Goal: Task Accomplishment & Management: Use online tool/utility

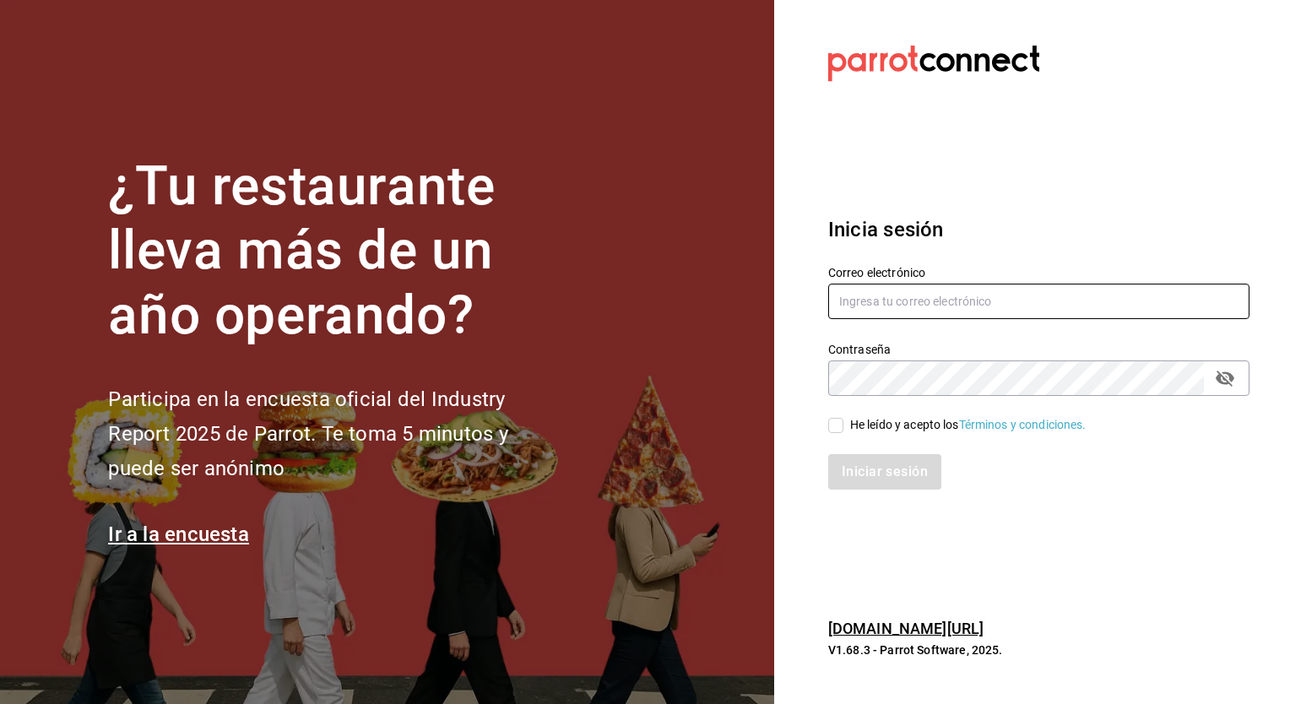
type input "[PERSON_NAME][EMAIL_ADDRESS][PERSON_NAME][DOMAIN_NAME]"
click at [831, 429] on input "He leído y acepto los Términos y condiciones." at bounding box center [835, 425] width 15 height 15
checkbox input "true"
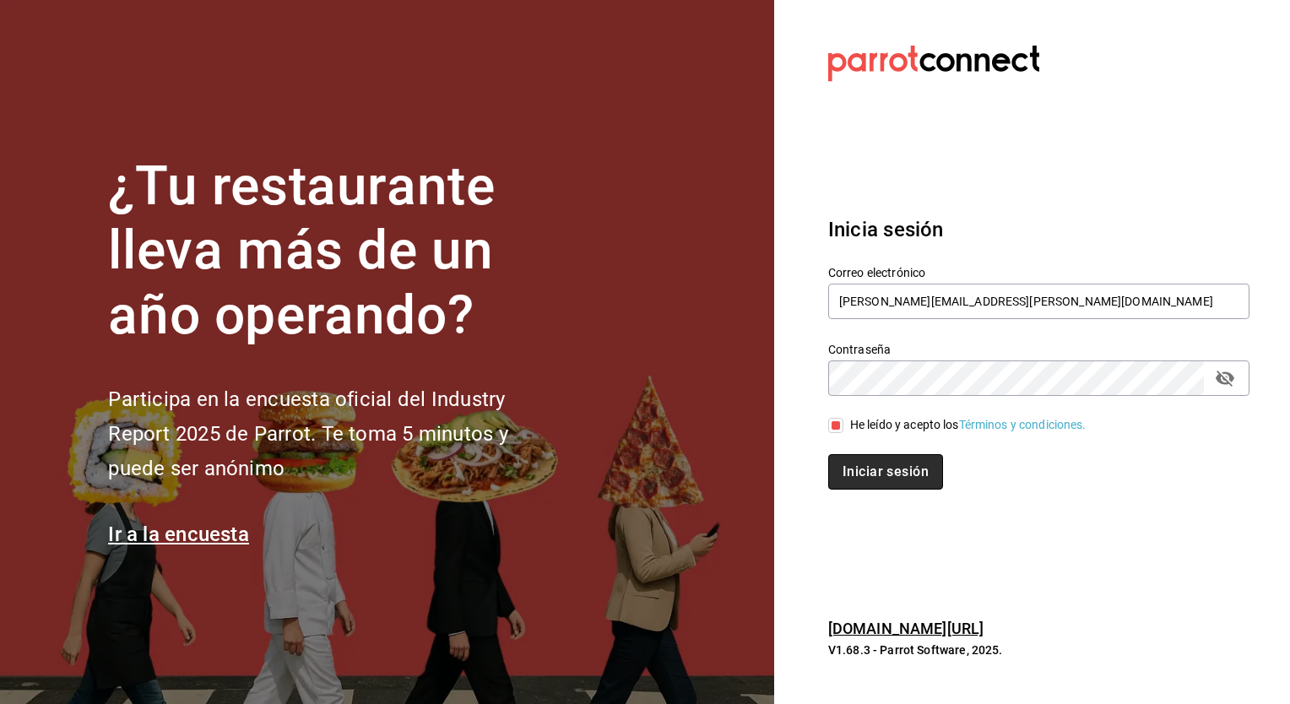
click at [878, 464] on button "Iniciar sesión" at bounding box center [885, 471] width 115 height 35
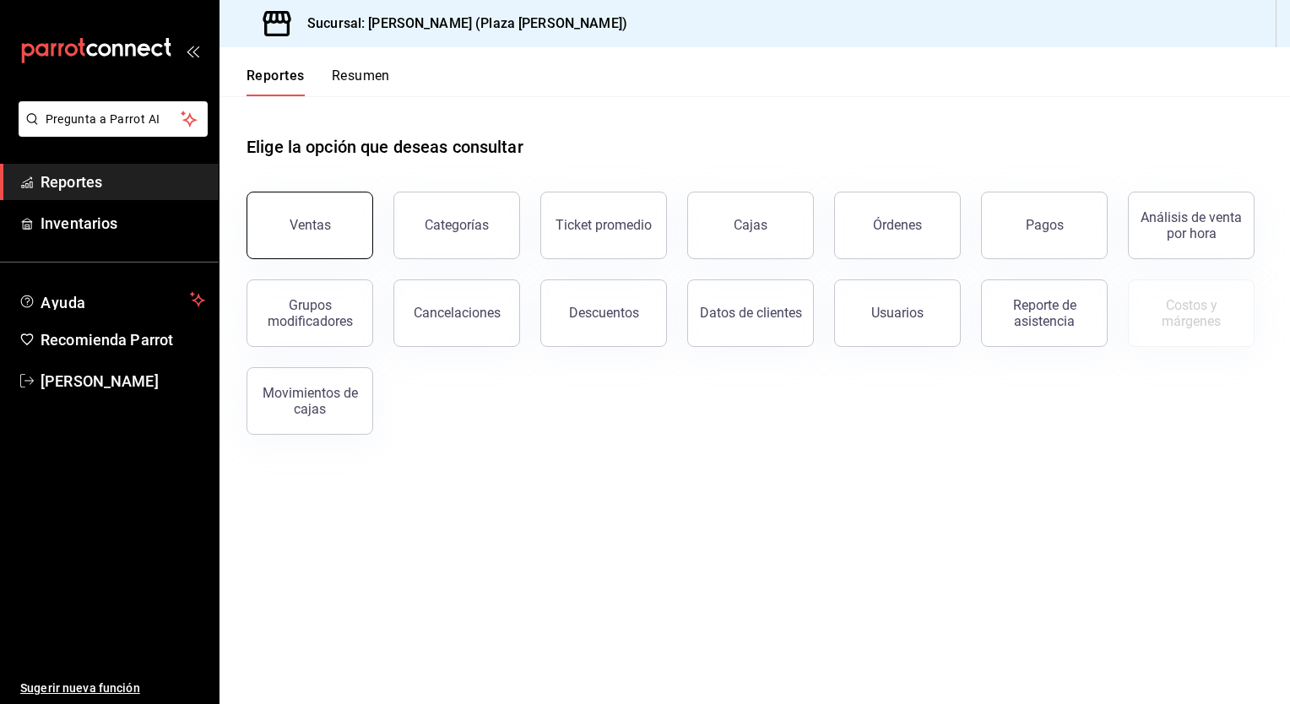
click at [351, 236] on button "Ventas" at bounding box center [310, 226] width 127 height 68
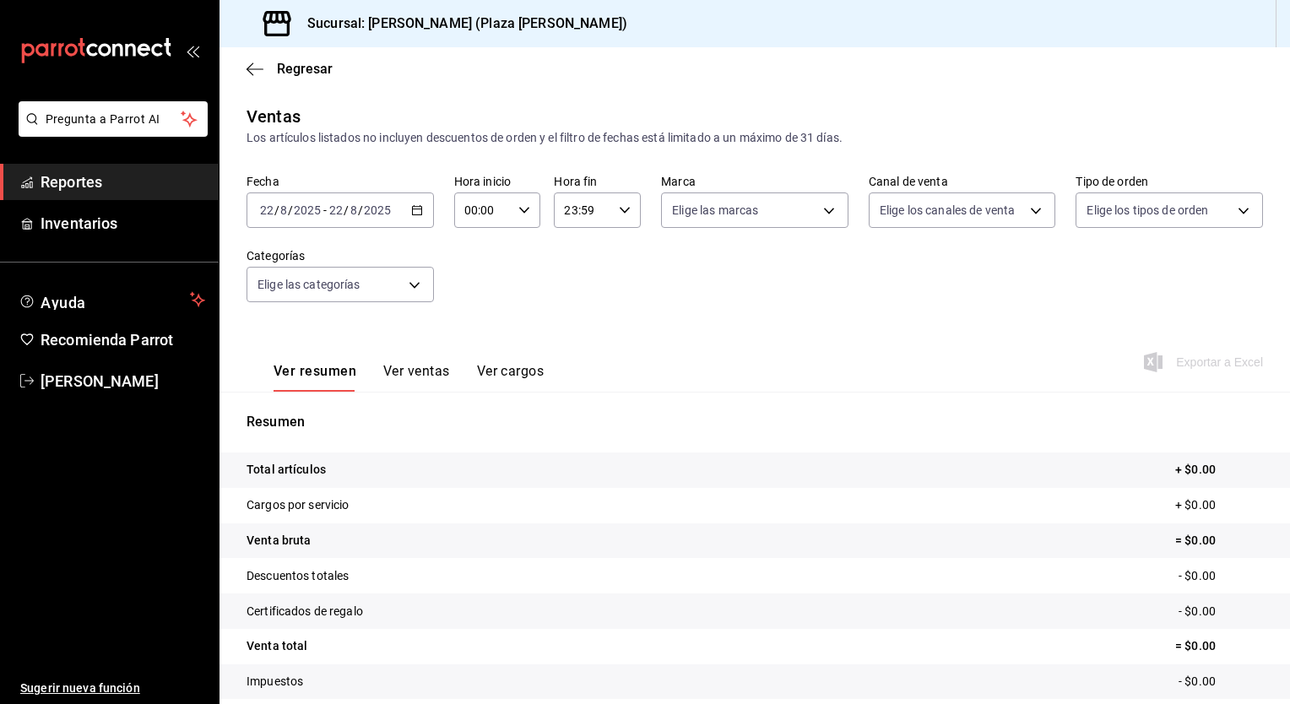
click at [407, 218] on div "[DATE] [DATE] - [DATE] [DATE]" at bounding box center [340, 210] width 187 height 35
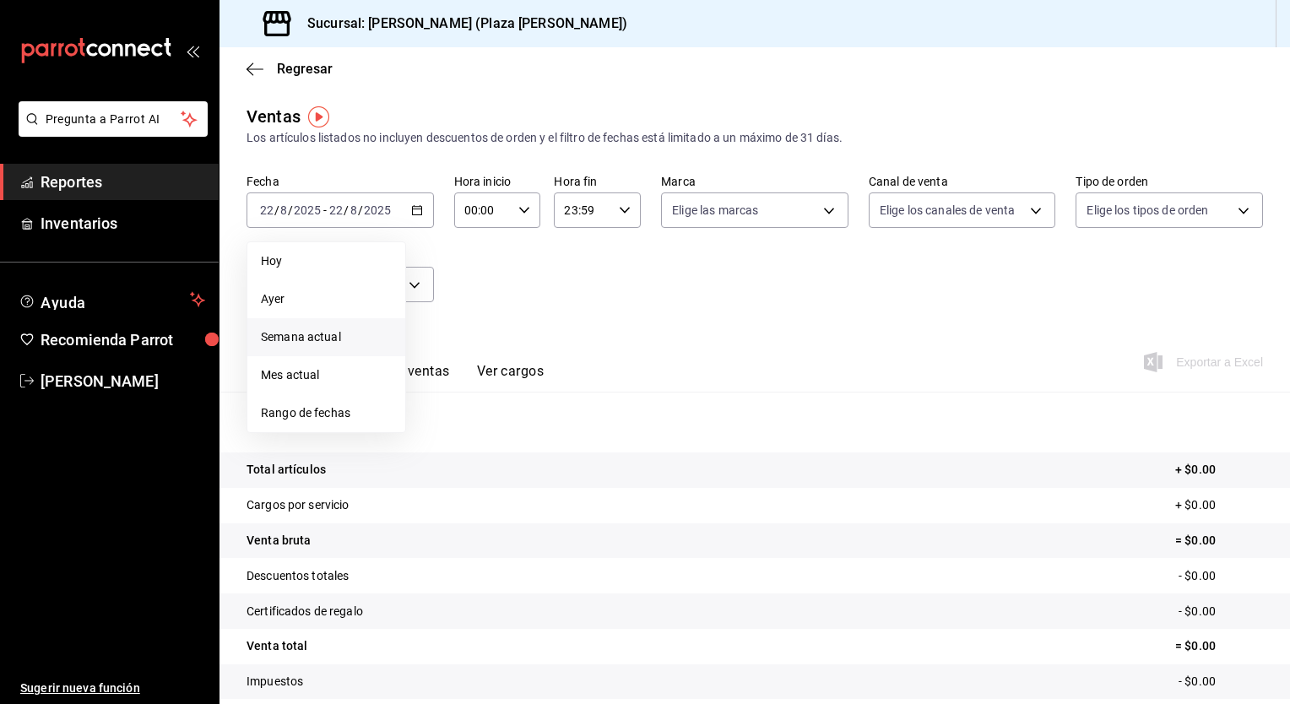
click at [331, 336] on span "Semana actual" at bounding box center [326, 337] width 131 height 18
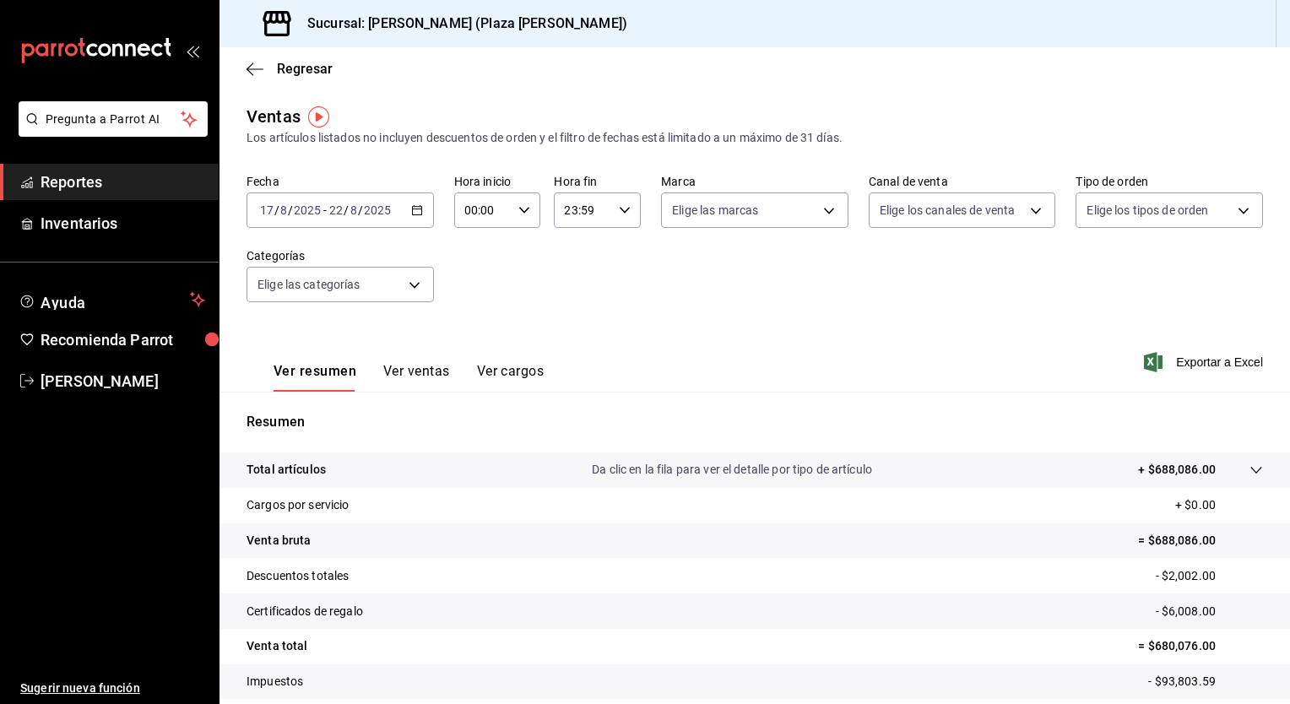
click at [415, 220] on div "[DATE] [DATE] - [DATE] [DATE]" at bounding box center [340, 210] width 187 height 35
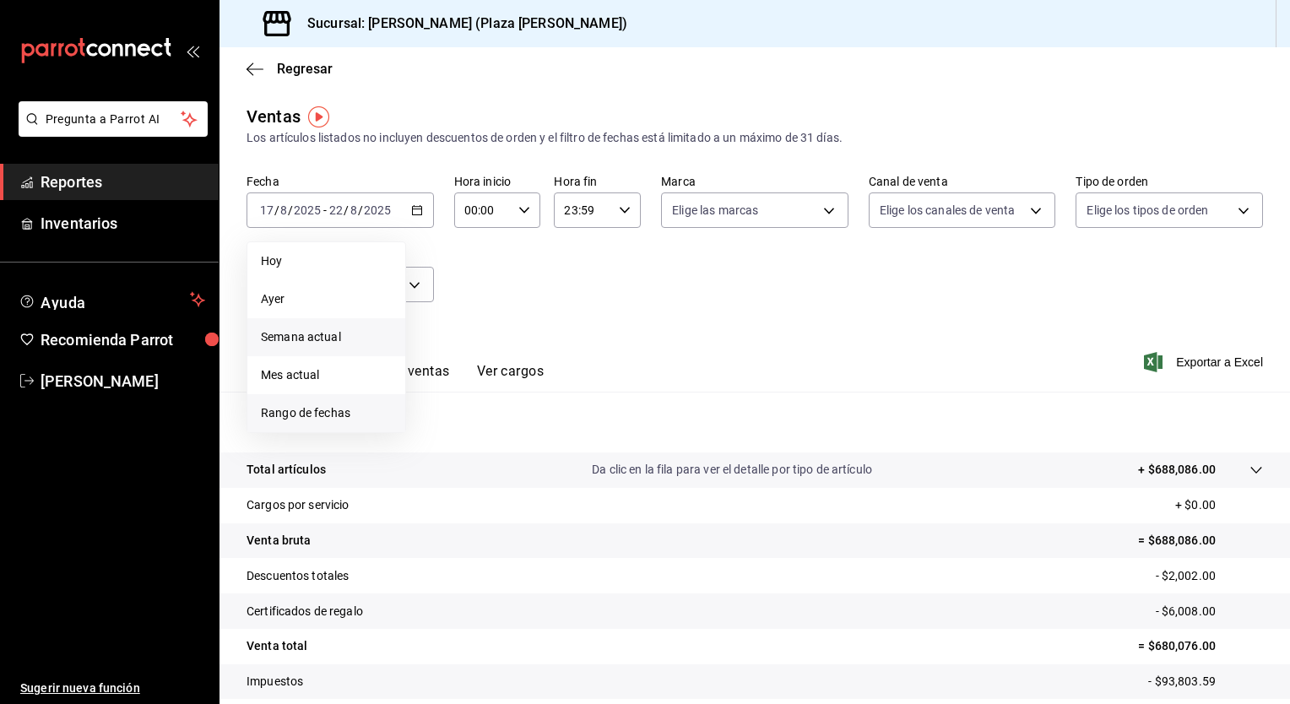
click at [329, 408] on span "Rango de fechas" at bounding box center [326, 413] width 131 height 18
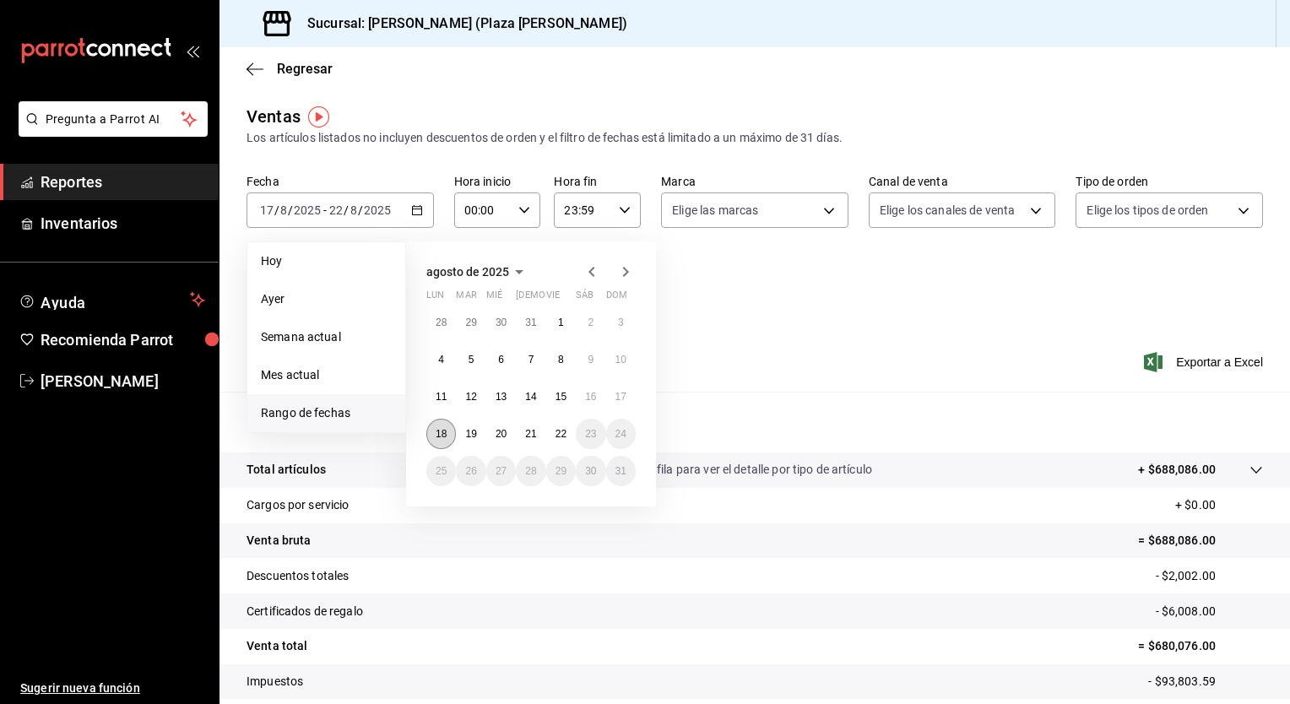
click at [446, 428] on abbr "18" at bounding box center [441, 434] width 11 height 12
click at [573, 437] on button "22" at bounding box center [561, 434] width 30 height 30
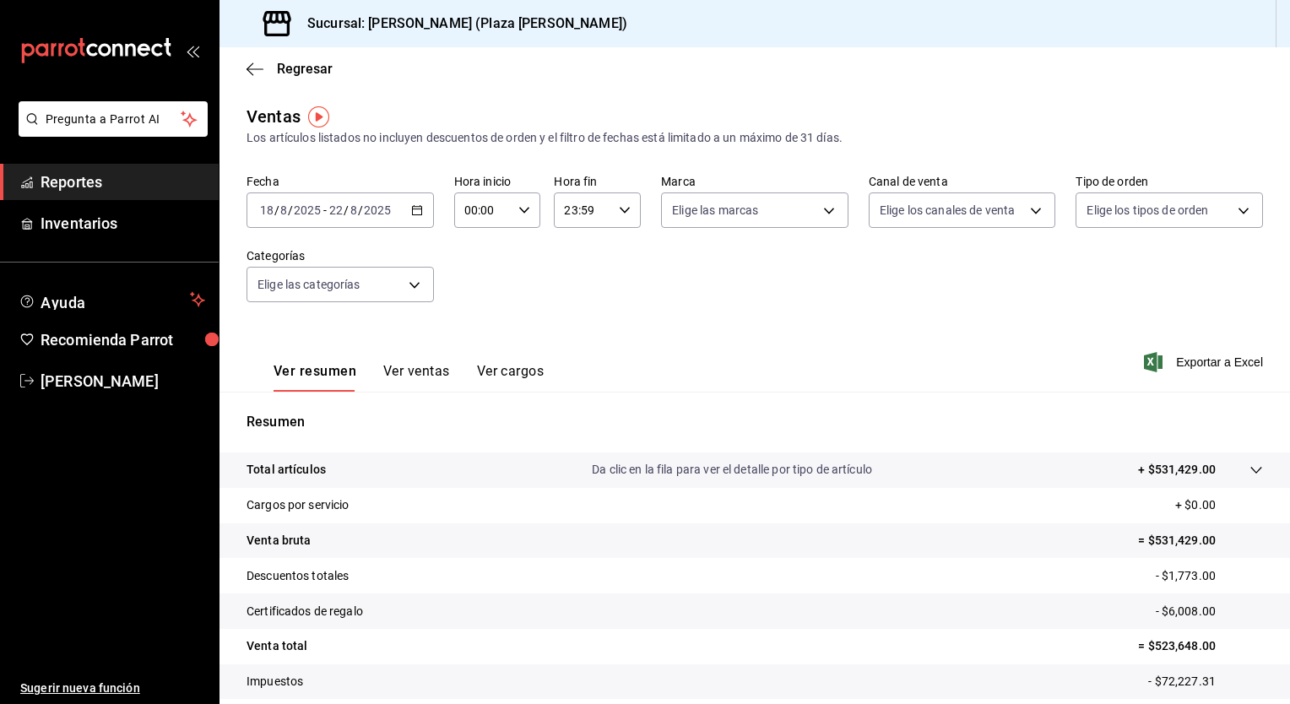
click at [524, 214] on icon "button" at bounding box center [524, 210] width 12 height 12
click at [477, 328] on button "02" at bounding box center [473, 335] width 36 height 34
click at [516, 205] on div at bounding box center [645, 352] width 1290 height 704
click at [518, 205] on icon "button" at bounding box center [524, 210] width 12 height 12
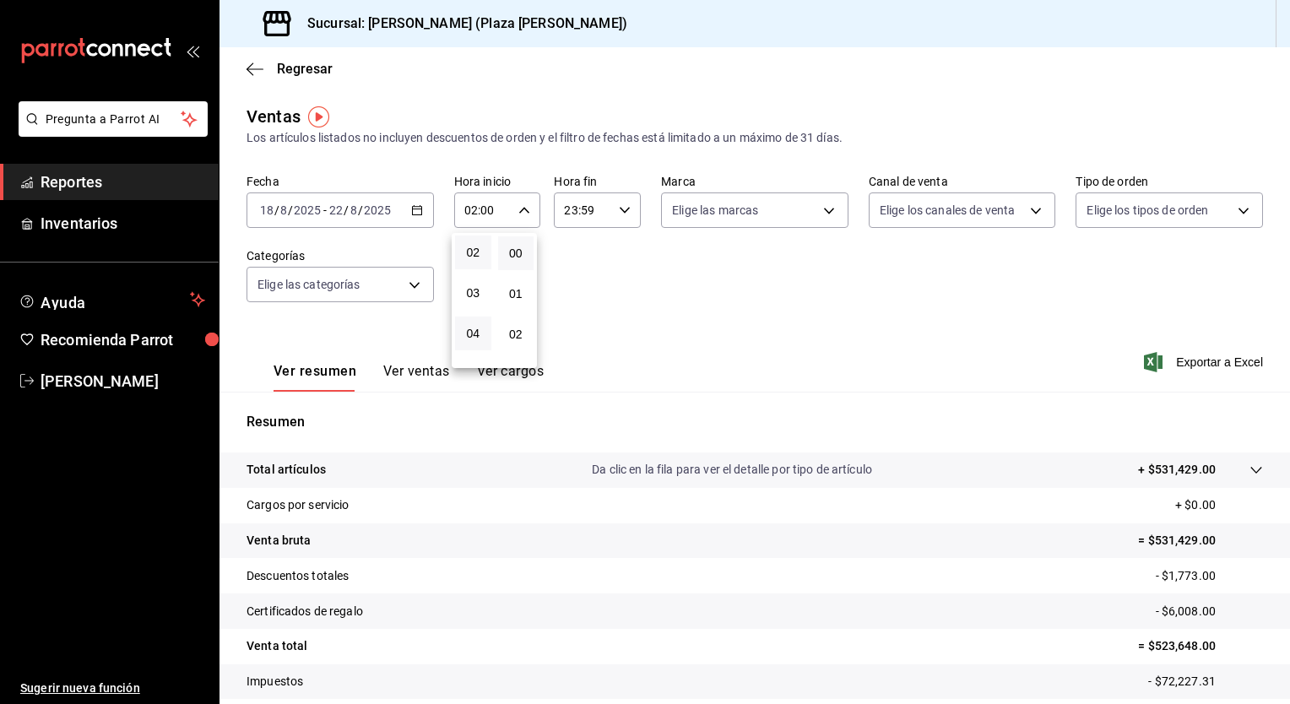
click at [483, 334] on button "04" at bounding box center [473, 334] width 36 height 34
click at [515, 209] on div at bounding box center [645, 352] width 1290 height 704
click at [518, 209] on icon "button" at bounding box center [524, 210] width 12 height 12
click at [486, 294] on button "05" at bounding box center [473, 291] width 36 height 34
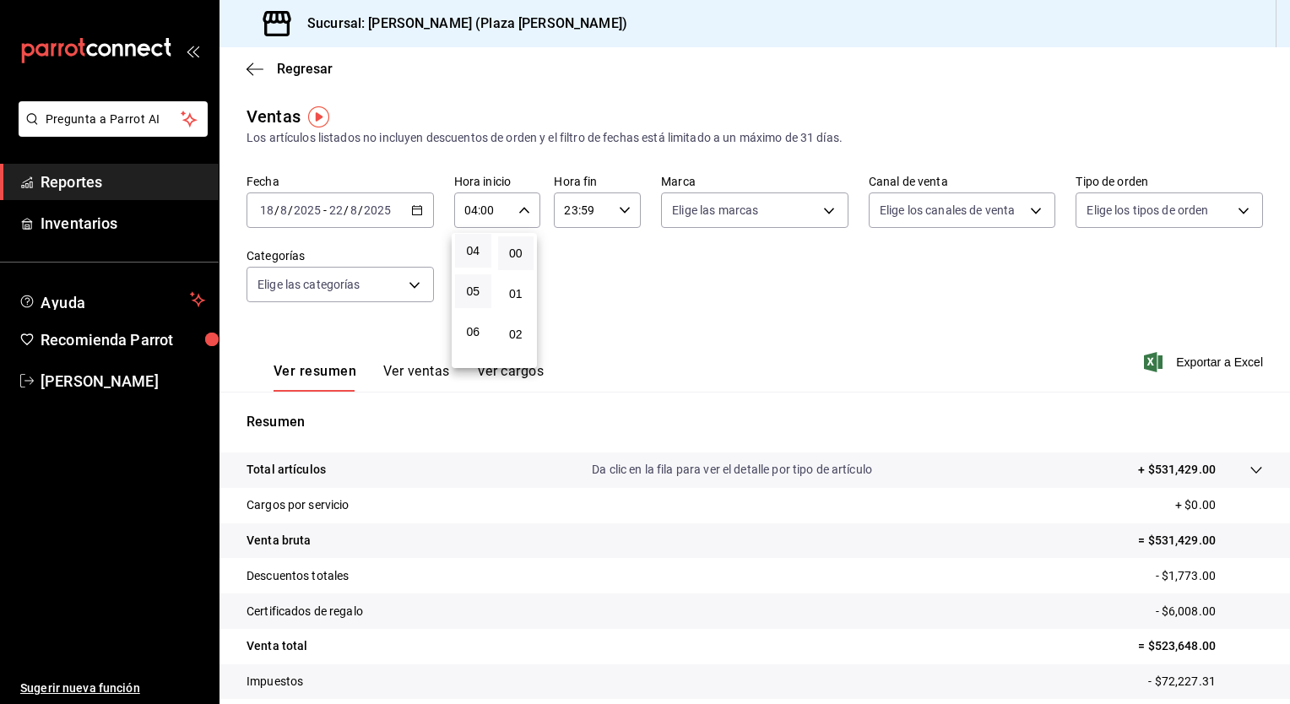
type input "05:00"
click at [625, 209] on div at bounding box center [645, 352] width 1290 height 704
click at [625, 209] on icon "button" at bounding box center [625, 210] width 12 height 12
click at [595, 211] on div at bounding box center [645, 352] width 1290 height 704
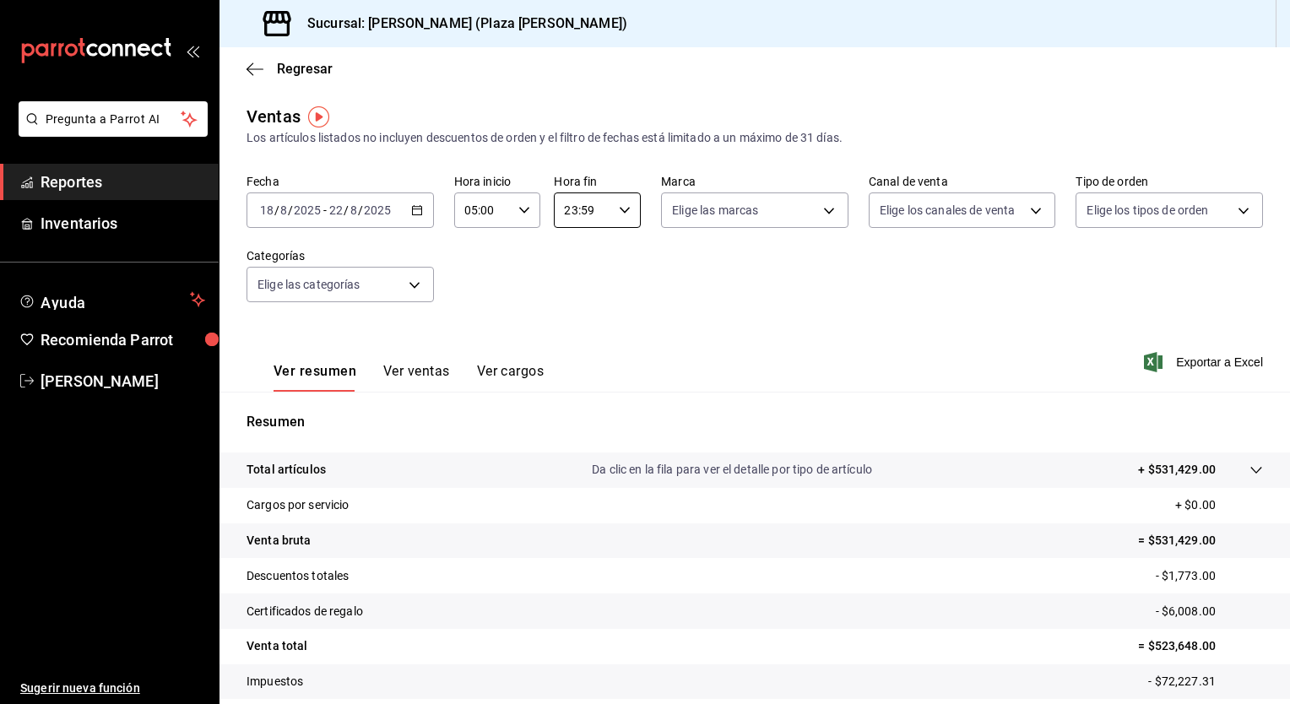
click at [595, 211] on input "23:59" at bounding box center [583, 210] width 58 height 34
click at [595, 211] on div at bounding box center [645, 352] width 1290 height 704
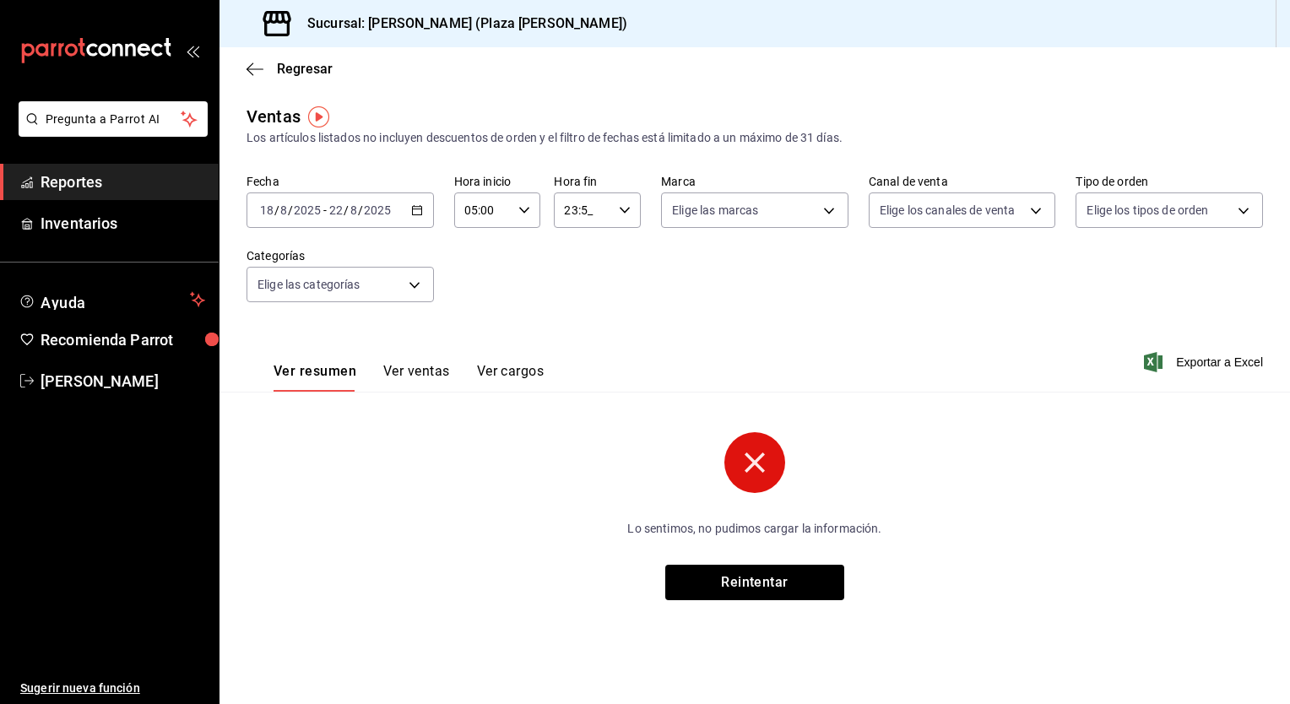
click at [574, 213] on input "23:5_" at bounding box center [583, 210] width 58 height 34
click at [578, 214] on div at bounding box center [645, 352] width 1290 height 704
click at [578, 214] on input "23:5_" at bounding box center [583, 210] width 58 height 34
click at [578, 214] on div at bounding box center [645, 352] width 1290 height 704
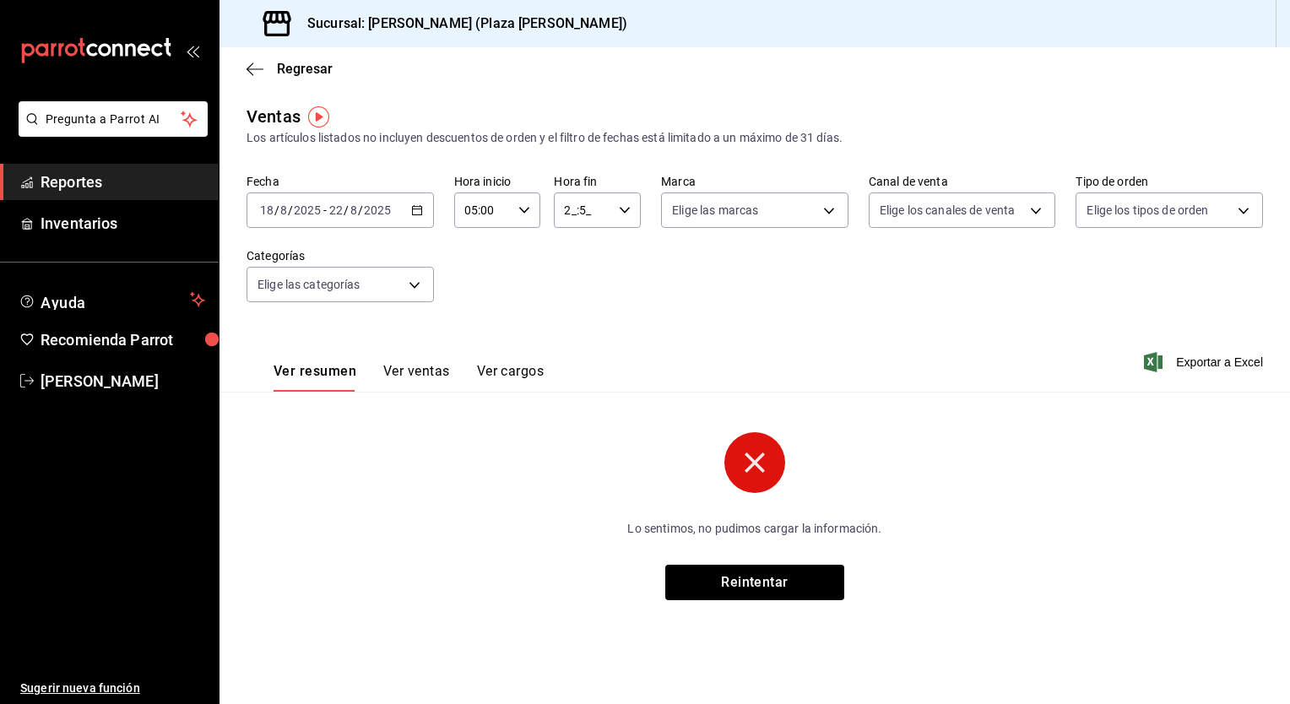
click at [623, 212] on icon "button" at bounding box center [625, 210] width 12 height 12
click at [624, 257] on span "00" at bounding box center [619, 254] width 17 height 14
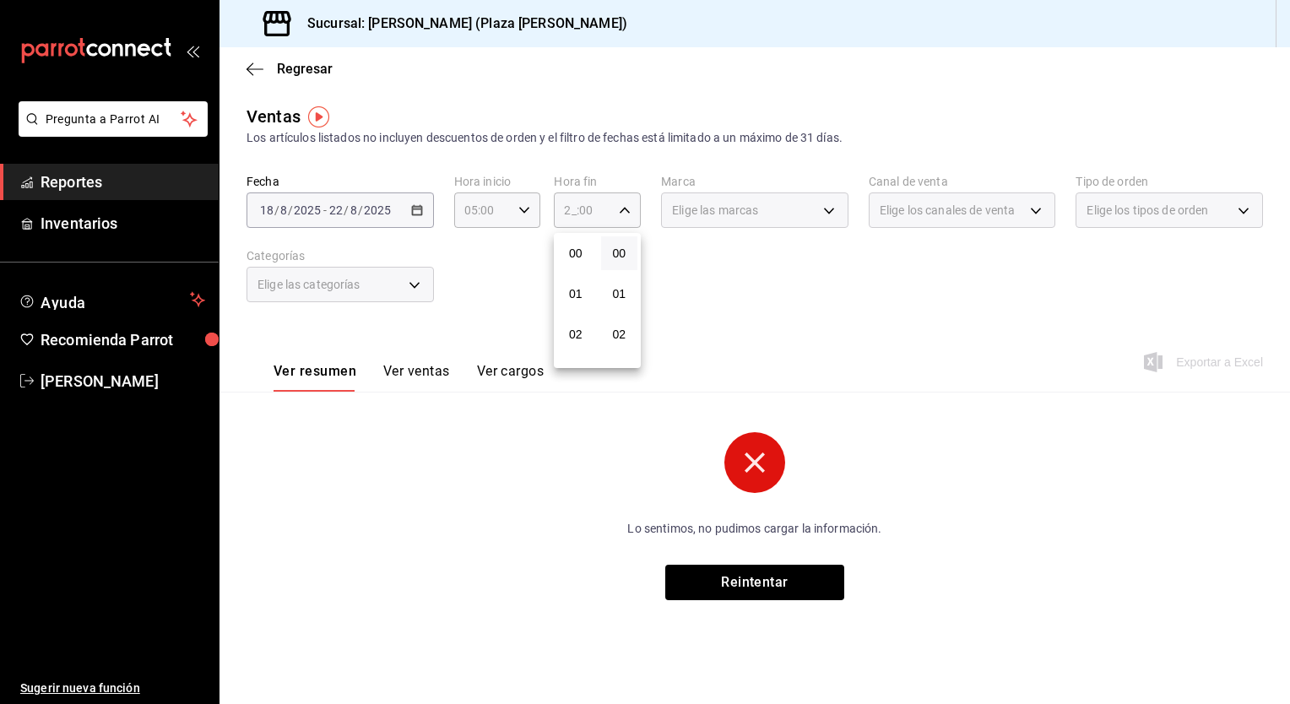
click at [625, 209] on div at bounding box center [645, 352] width 1290 height 704
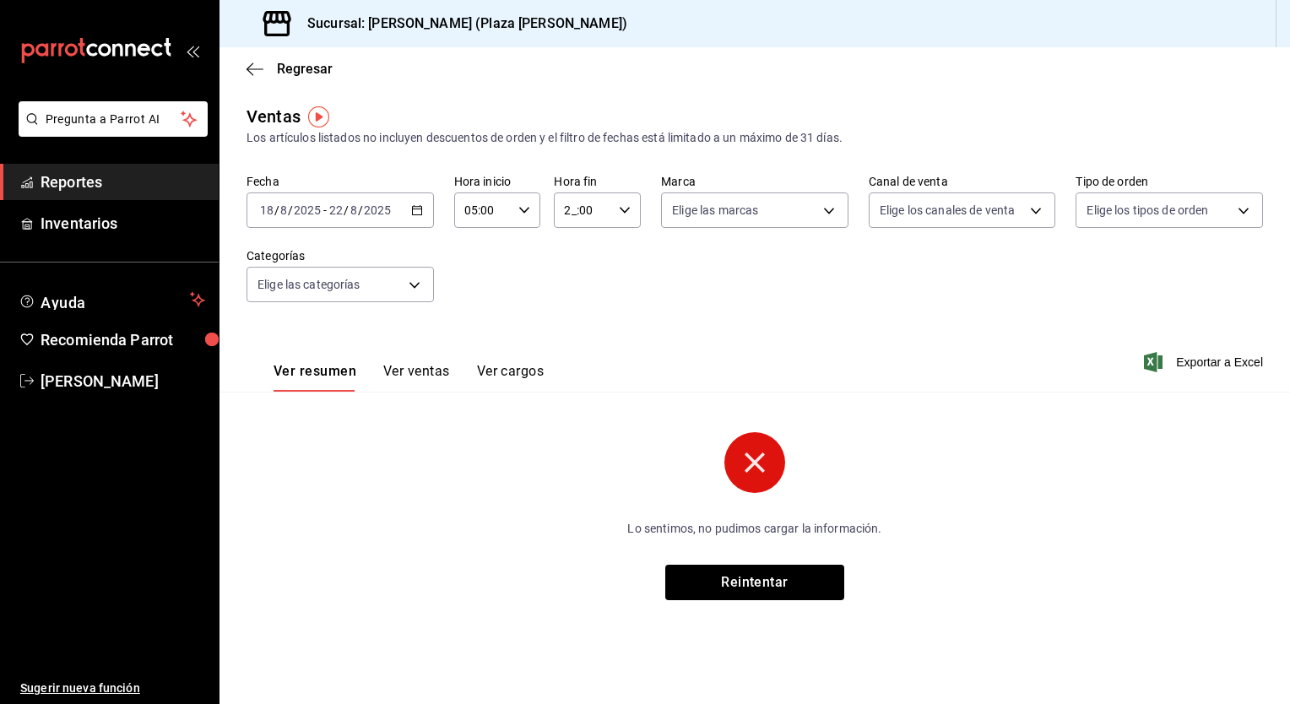
click at [625, 209] on icon "button" at bounding box center [625, 210] width 12 height 12
click at [576, 326] on button "02" at bounding box center [575, 335] width 37 height 34
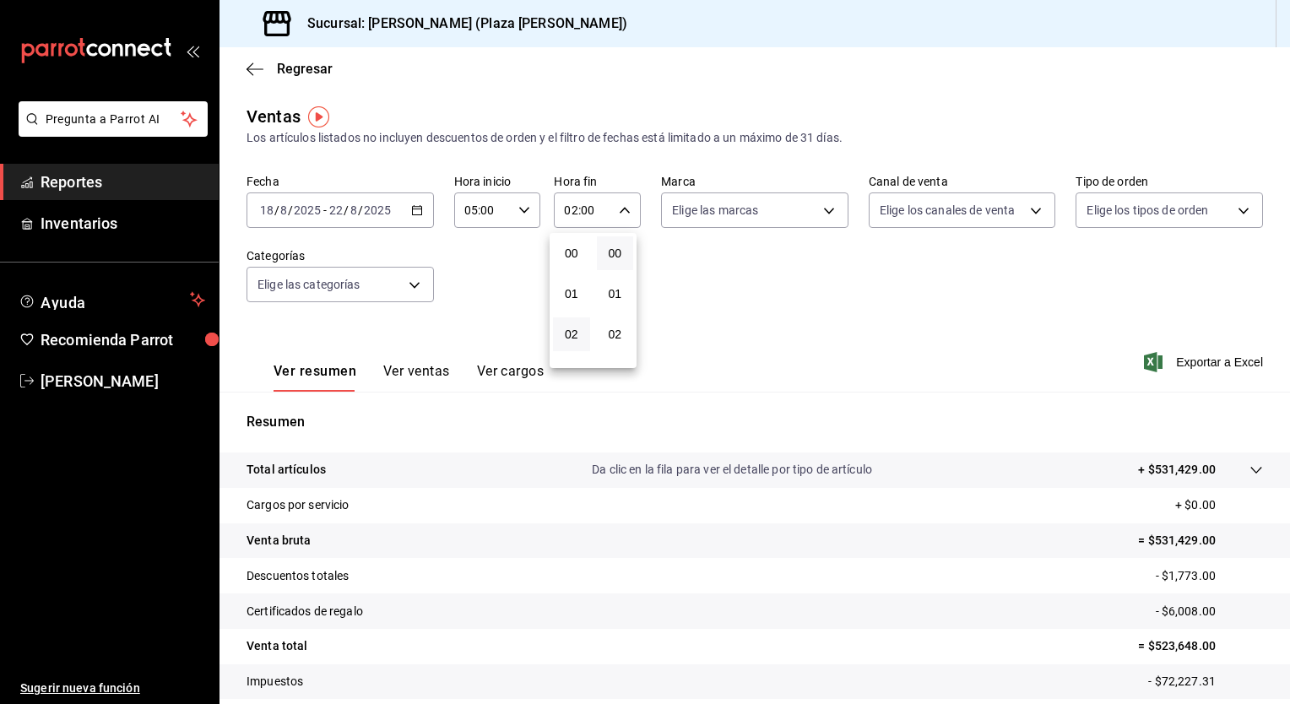
click at [627, 207] on div at bounding box center [645, 352] width 1290 height 704
click at [627, 207] on div "02:00 Hora fin" at bounding box center [597, 210] width 87 height 35
click at [574, 346] on button "04" at bounding box center [572, 334] width 36 height 34
click at [617, 208] on div at bounding box center [645, 352] width 1290 height 704
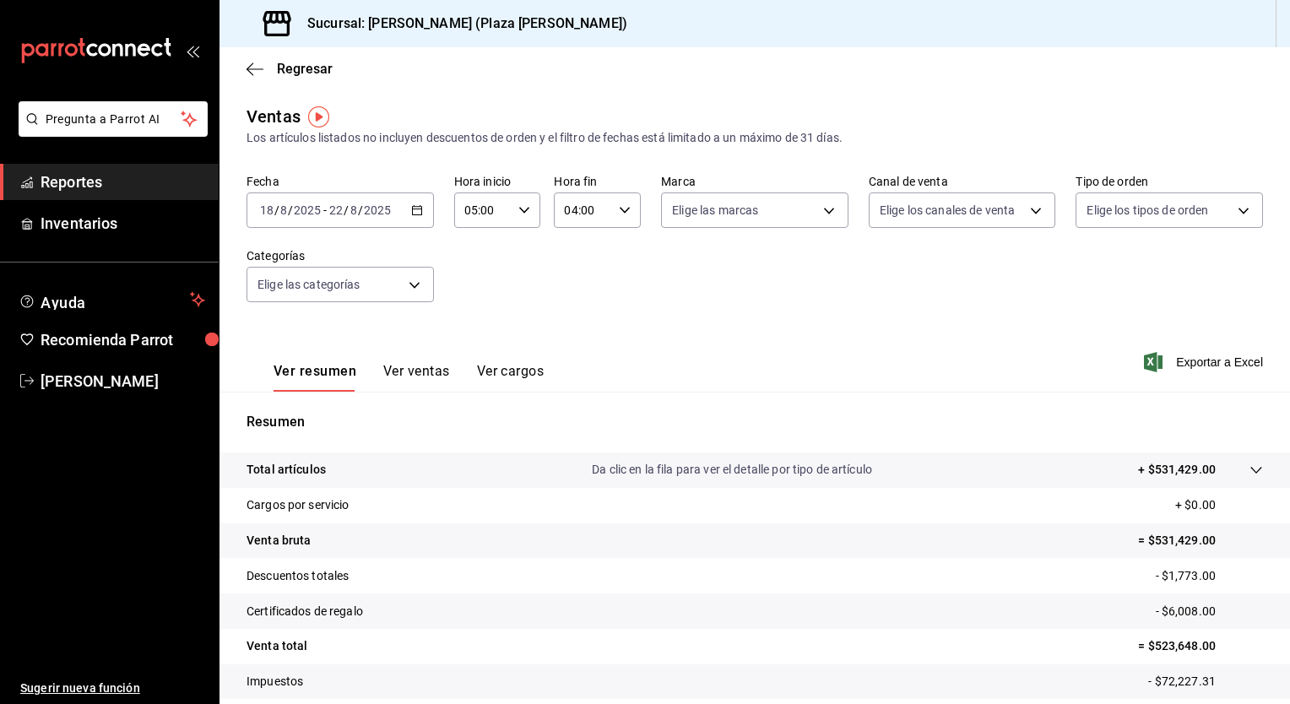
click at [619, 208] on icon "button" at bounding box center [625, 210] width 12 height 12
click at [572, 303] on button "05" at bounding box center [572, 291] width 36 height 34
type input "05:00"
click at [960, 311] on div at bounding box center [645, 352] width 1290 height 704
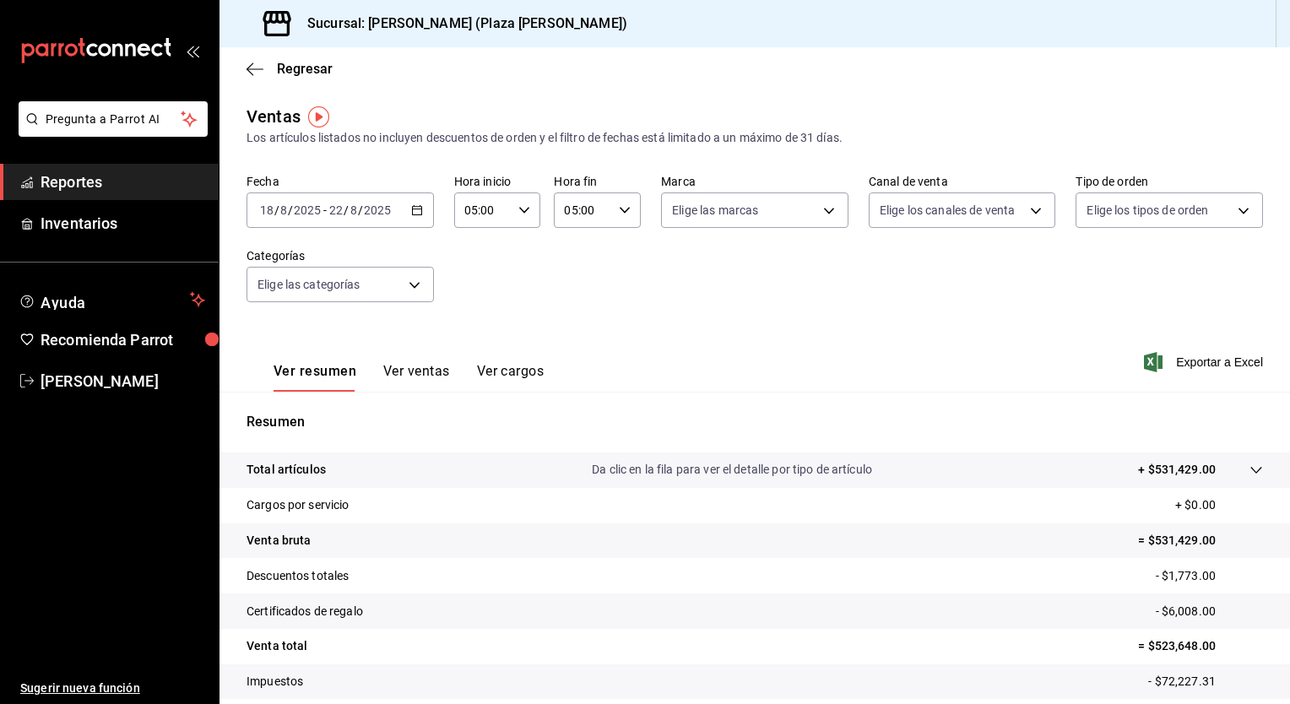
click at [411, 209] on icon "button" at bounding box center [417, 210] width 12 height 12
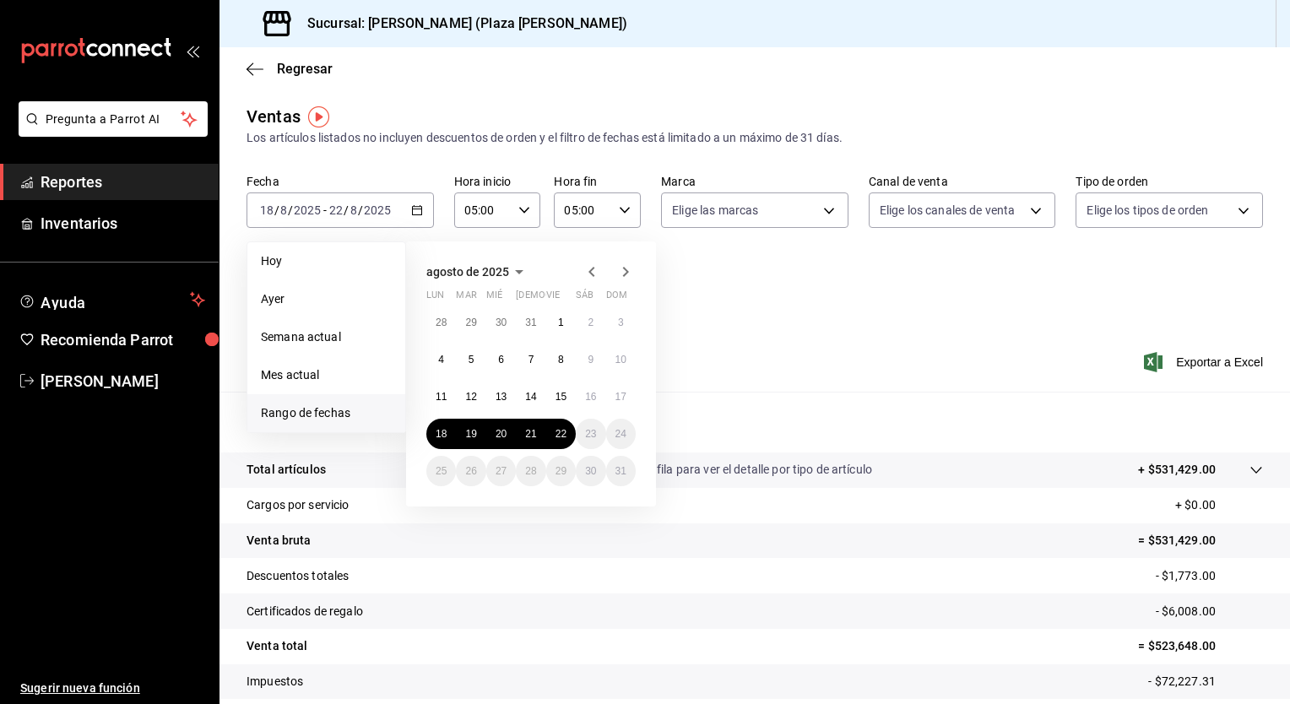
click at [990, 346] on div "Ver resumen Ver ventas Ver cargos Exportar a Excel" at bounding box center [755, 357] width 1071 height 69
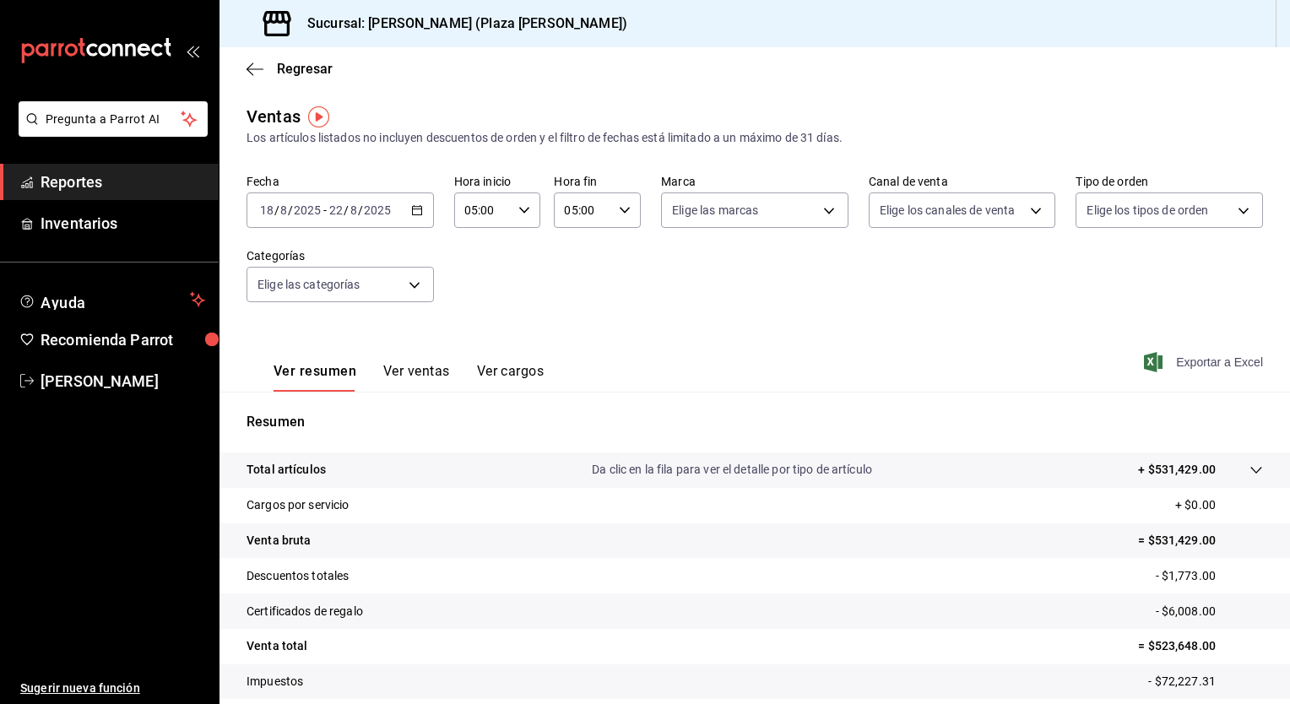
click at [1213, 364] on span "Exportar a Excel" at bounding box center [1206, 362] width 116 height 20
